Goal: Check status: Check status

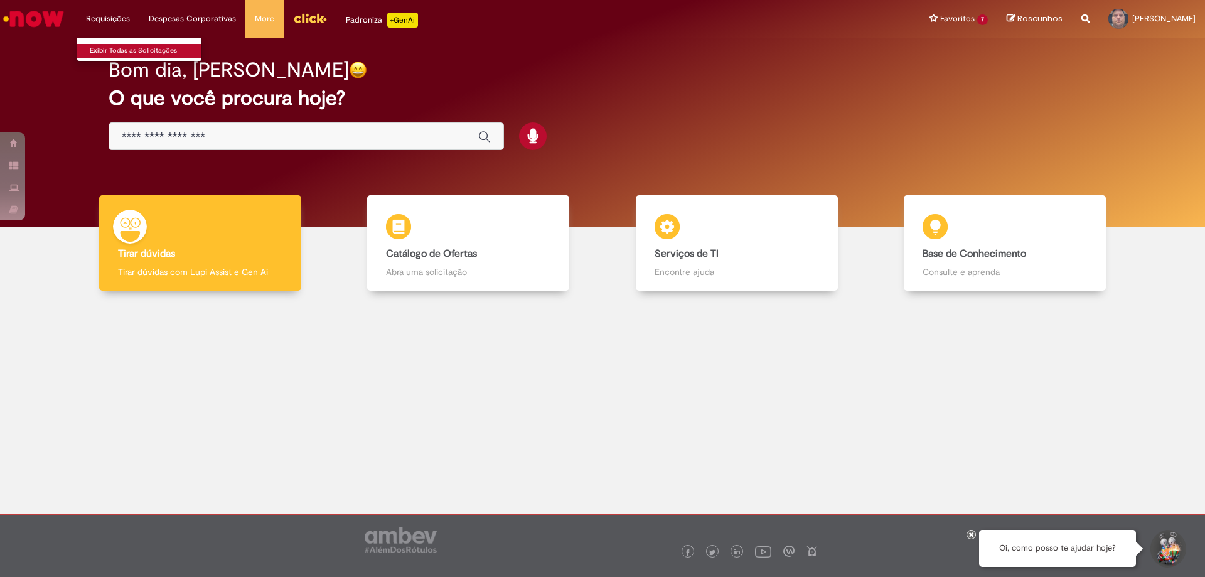
click at [107, 45] on link "Exibir Todas as Solicitações" at bounding box center [146, 51] width 138 height 14
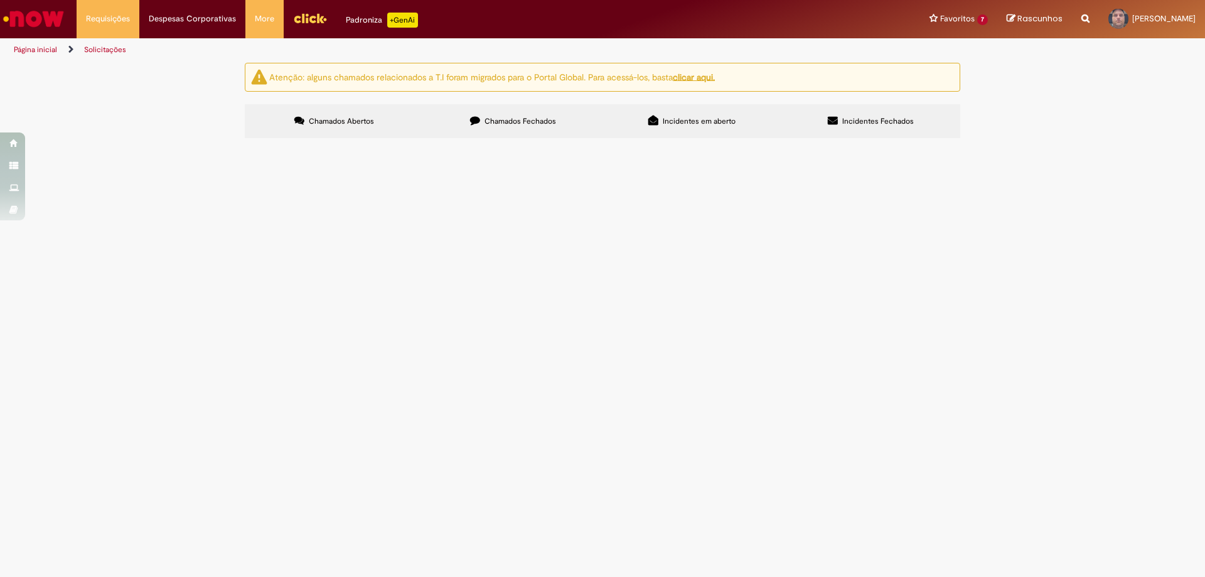
click at [469, 109] on label "Chamados Fechados" at bounding box center [513, 121] width 179 height 34
click at [879, 112] on label "Incidentes Fechados" at bounding box center [870, 121] width 179 height 34
click at [495, 111] on label "Chamados Fechados" at bounding box center [513, 121] width 179 height 34
click at [52, 20] on img "Ir para a Homepage" at bounding box center [33, 18] width 65 height 25
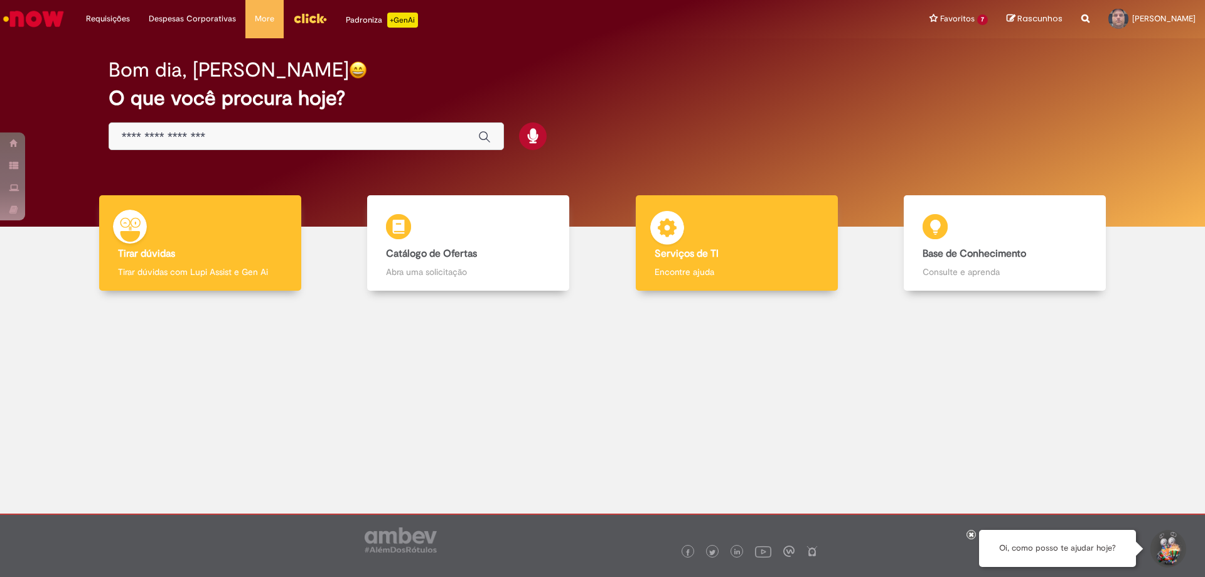
click at [732, 266] on p "Encontre ajuda" at bounding box center [737, 271] width 164 height 13
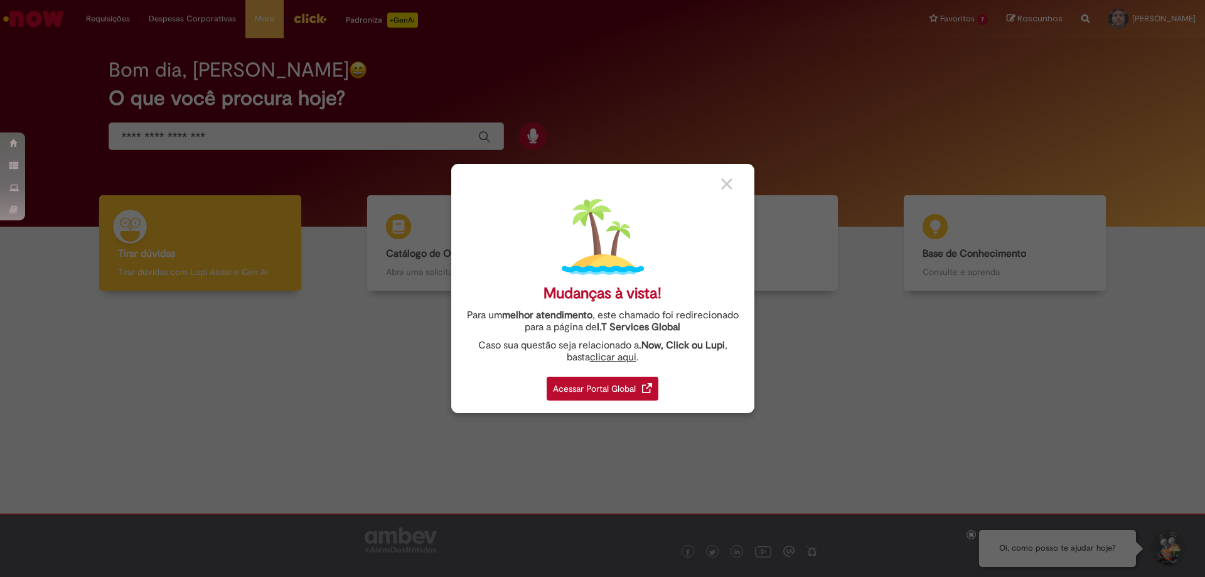
click at [617, 387] on div "Acessar Portal Global" at bounding box center [603, 389] width 112 height 24
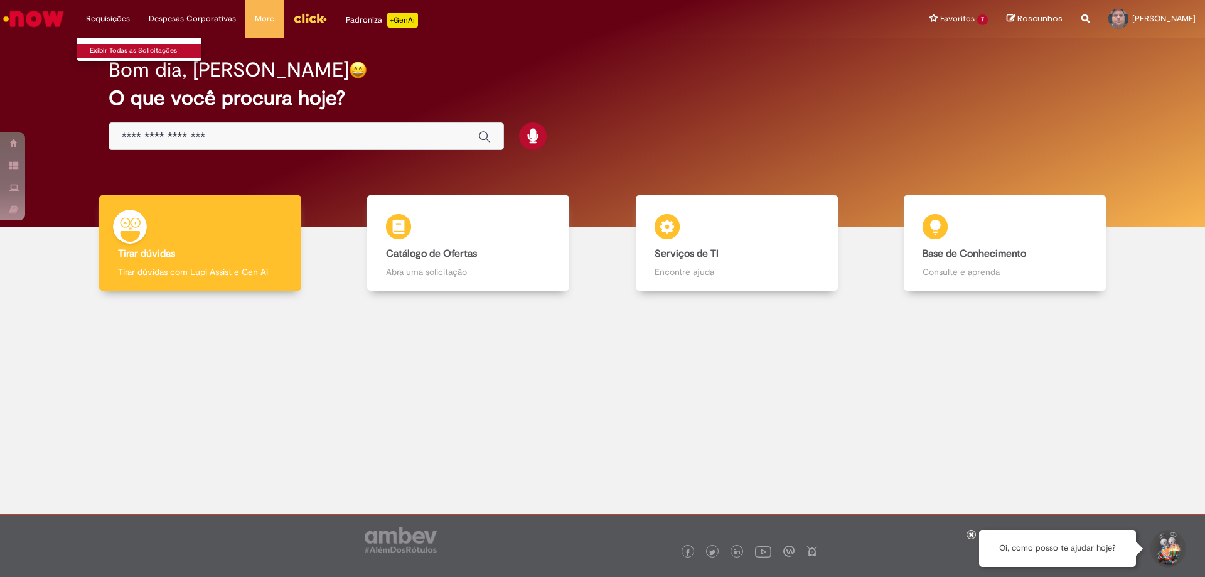
click at [117, 52] on link "Exibir Todas as Solicitações" at bounding box center [146, 51] width 138 height 14
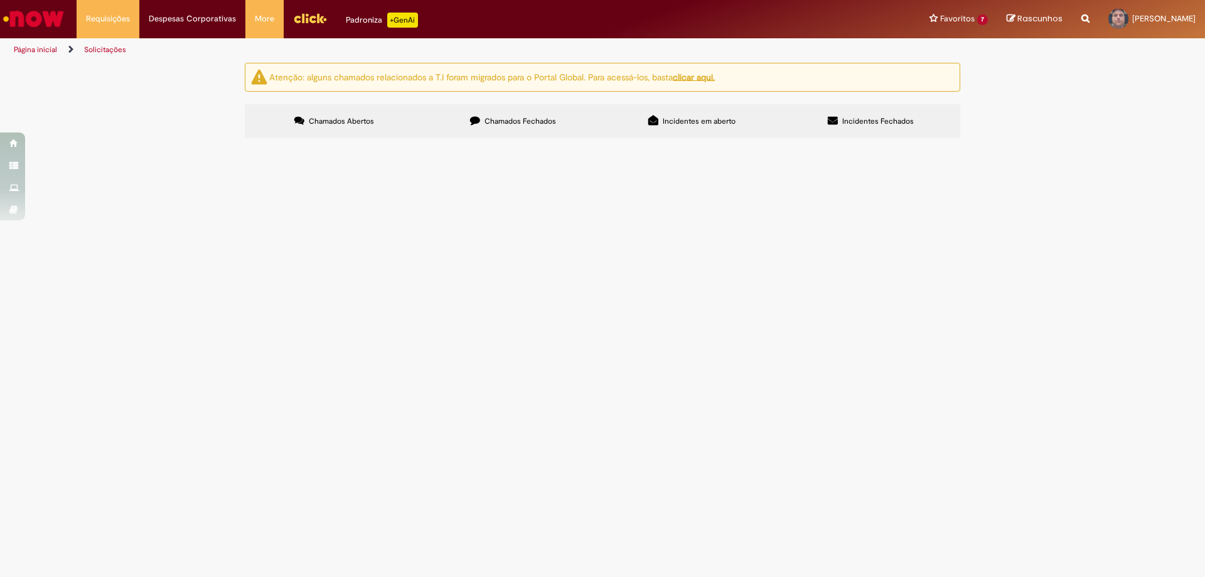
click at [491, 115] on label "Chamados Fechados" at bounding box center [513, 121] width 179 height 34
click at [0, 0] on span "Dúvidas Comite de Gente Supply" at bounding box center [0, 0] width 0 height 0
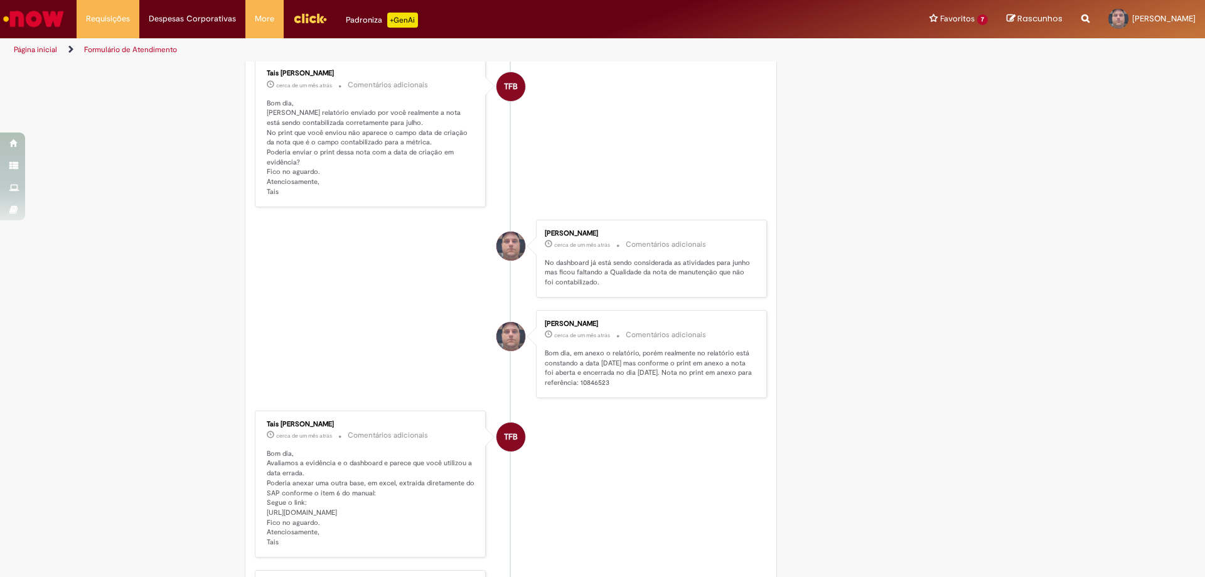
scroll to position [951, 0]
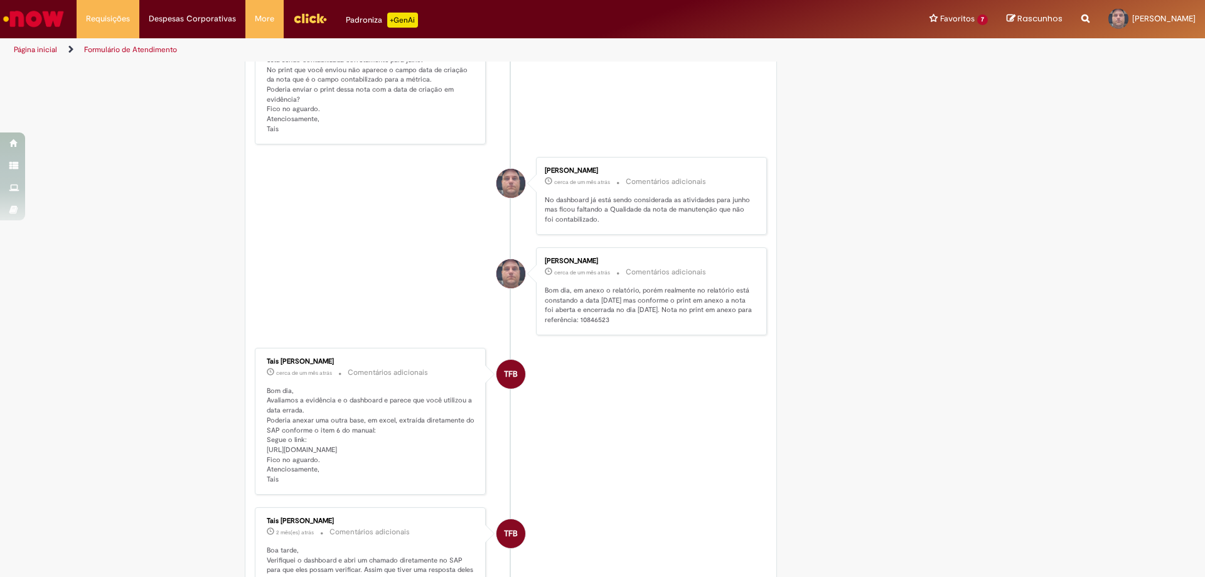
drag, startPoint x: 301, startPoint y: 468, endPoint x: 276, endPoint y: 469, distance: 25.7
click at [301, 469] on p "Bom dia, Avaliamos a evidência e o dashboard e parece que você utilizou a data …" at bounding box center [371, 435] width 209 height 99
drag, startPoint x: 262, startPoint y: 467, endPoint x: 447, endPoint y: 466, distance: 185.8
click at [447, 466] on p "Bom dia, Avaliamos a evidência e o dashboard e parece que você utilizou a data …" at bounding box center [371, 435] width 209 height 99
copy p "https://ab-inbev.acadia.sysalli.com/browse/DGG-500010/pt"
